Goal: Information Seeking & Learning: Learn about a topic

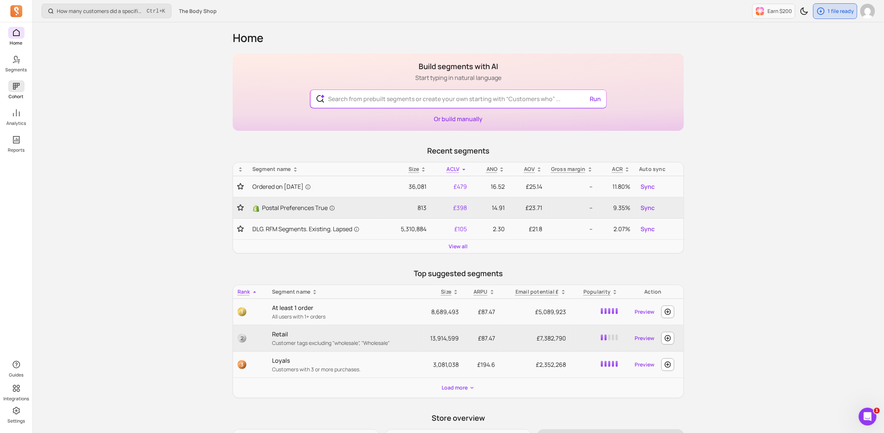
click at [15, 87] on icon at bounding box center [16, 86] width 7 height 7
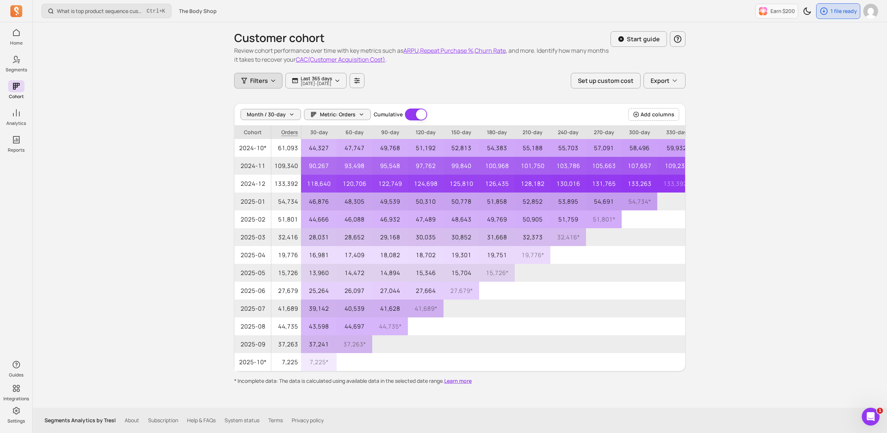
click at [274, 81] on icon "button" at bounding box center [273, 81] width 6 height 6
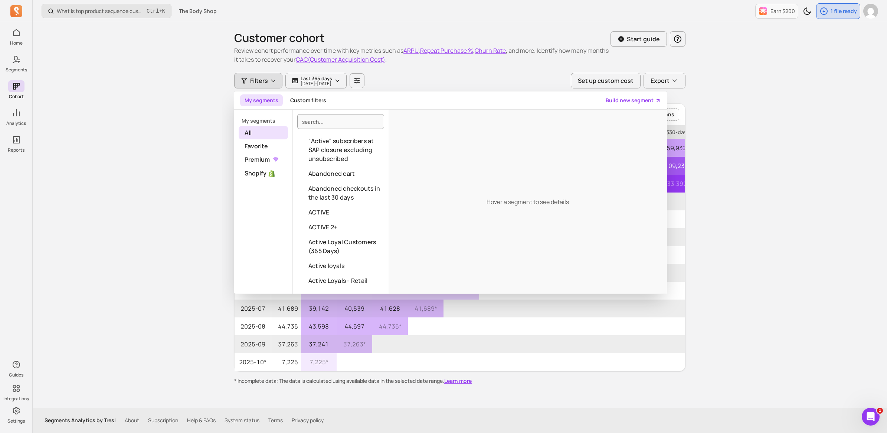
click at [274, 81] on icon "button" at bounding box center [273, 81] width 6 height 6
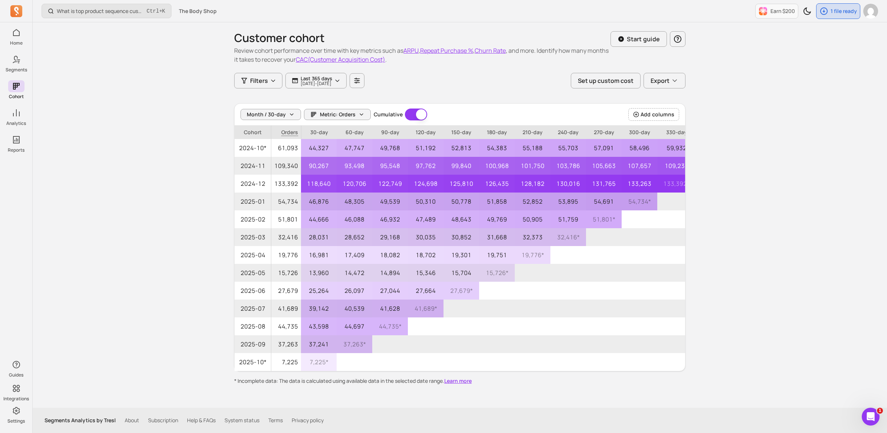
click at [184, 103] on div "What is top product sequence customer purchase the most in last 90 days? Ctrl +…" at bounding box center [460, 216] width 855 height 433
click at [639, 115] on icon "button" at bounding box center [636, 114] width 6 height 6
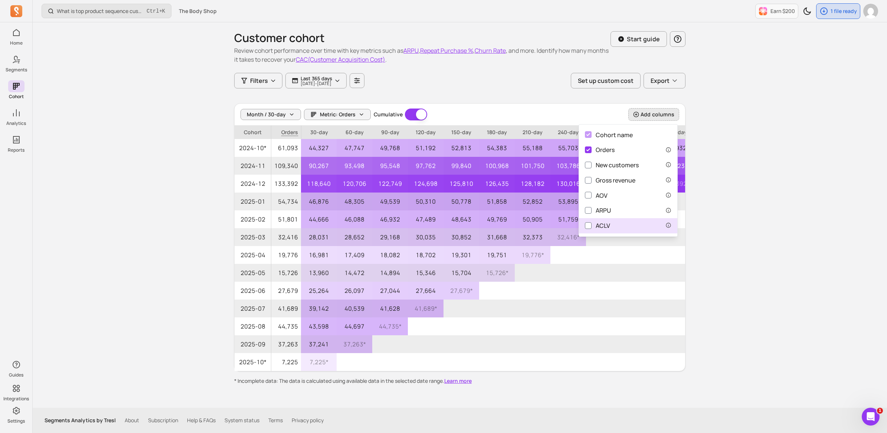
click at [611, 224] on label "ACLV" at bounding box center [628, 225] width 98 height 15
click at [592, 224] on input "ACLV" at bounding box center [588, 225] width 7 height 7
checkbox input "true"
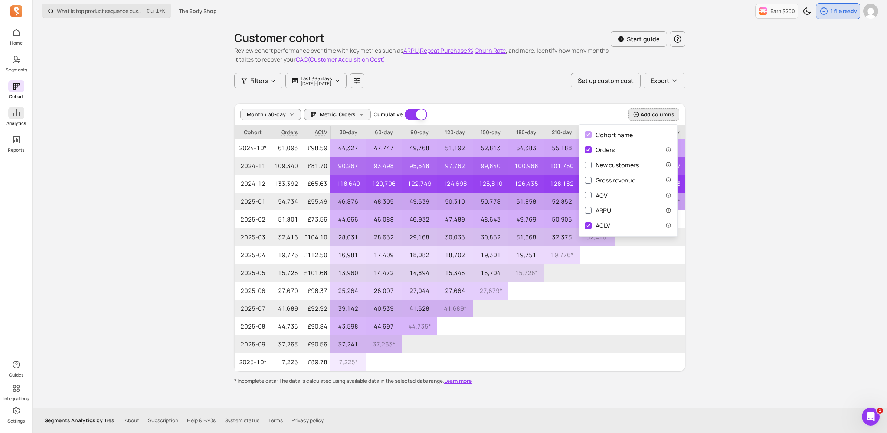
click at [19, 115] on icon at bounding box center [16, 112] width 7 height 7
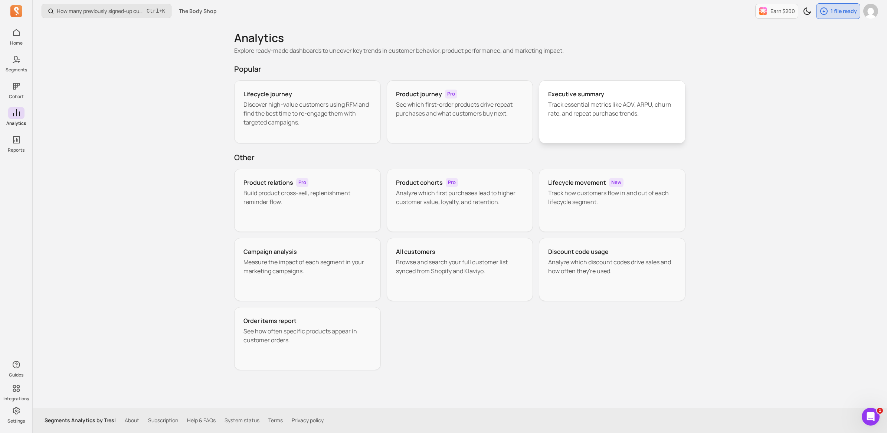
click at [559, 97] on h3 "Executive summary" at bounding box center [576, 93] width 56 height 9
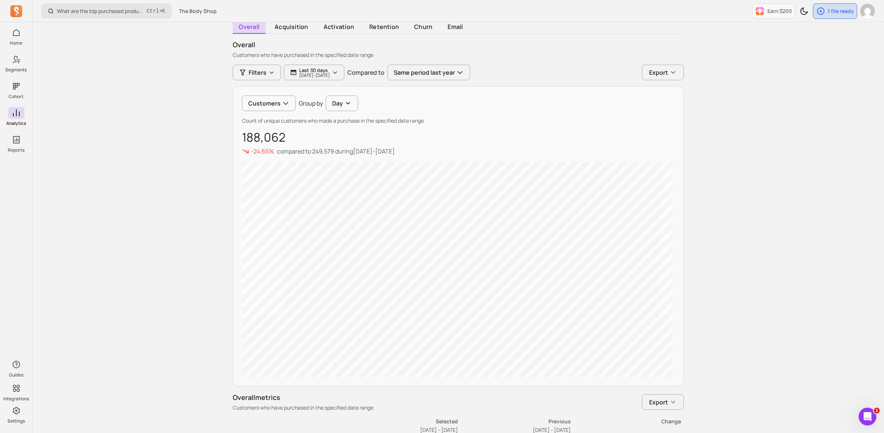
scroll to position [46, 0]
